Goal: Navigation & Orientation: Find specific page/section

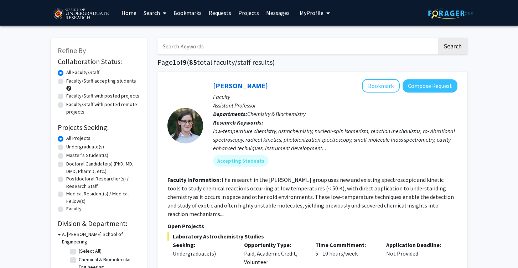
click at [184, 13] on link "Bookmarks" at bounding box center [187, 12] width 35 height 25
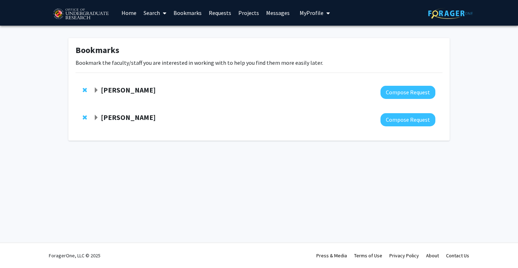
click at [107, 88] on strong "[PERSON_NAME]" at bounding box center [128, 90] width 55 height 9
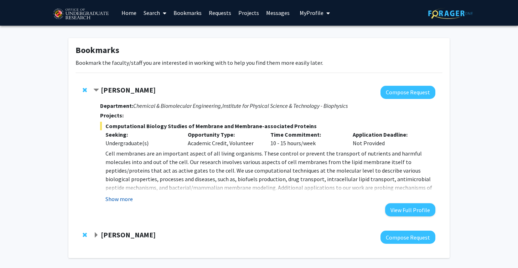
click at [126, 200] on button "Show more" at bounding box center [118, 199] width 27 height 9
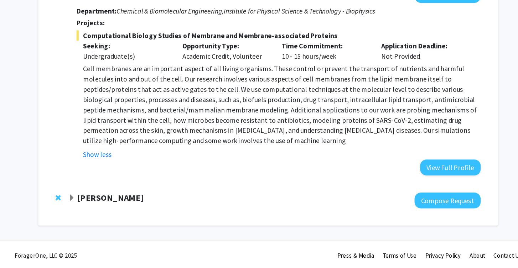
scroll to position [53, 0]
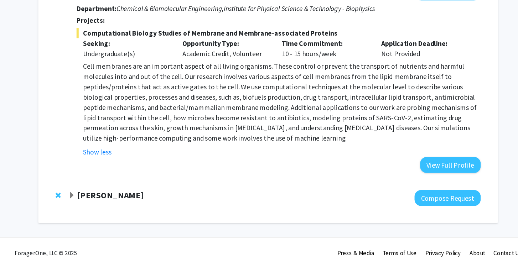
click at [107, 209] on strong "[PERSON_NAME]" at bounding box center [128, 207] width 55 height 9
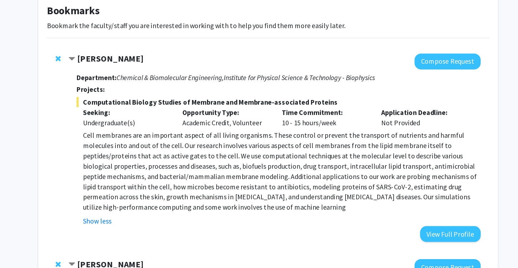
scroll to position [19, 0]
